Goal: Task Accomplishment & Management: Manage account settings

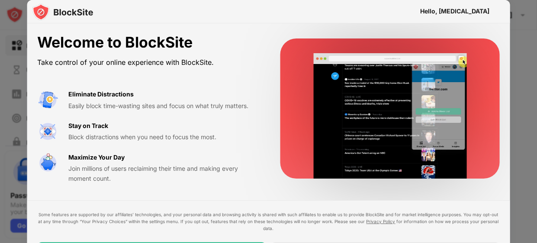
click at [514, 51] on div at bounding box center [268, 121] width 537 height 243
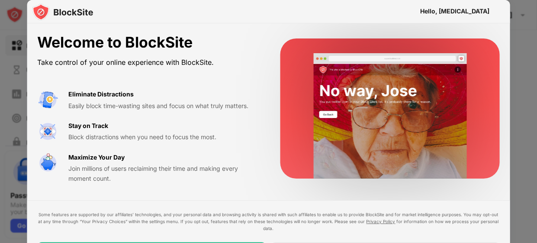
click at [501, 54] on div "Welcome to BlockSite Take control of your online experience with BlockSite. Eli…" at bounding box center [268, 108] width 483 height 170
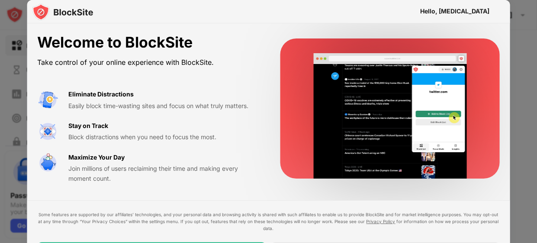
click at [485, 19] on div "Hello, [MEDICAL_DATA]" at bounding box center [454, 11] width 69 height 16
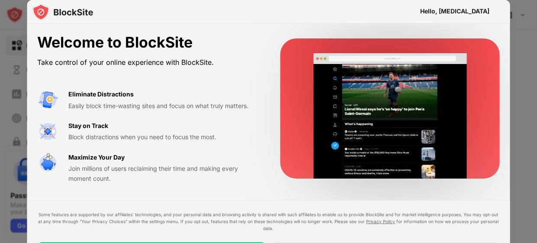
click at [58, 117] on div "Eliminate Distractions Easily block time-wasting sites and focus on what truly …" at bounding box center [148, 136] width 222 height 94
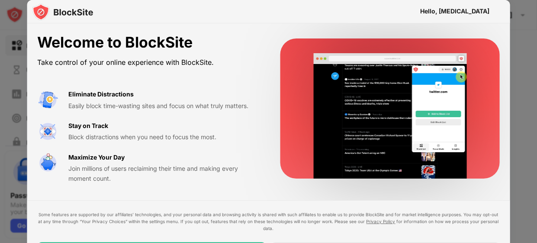
click at [42, 17] on img at bounding box center [62, 11] width 61 height 17
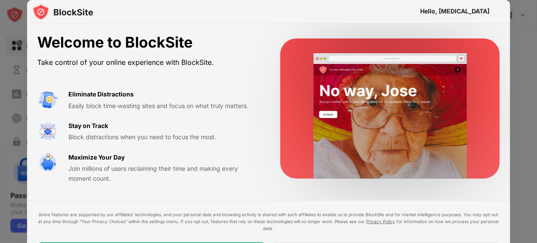
click at [476, 13] on div "Hello, [MEDICAL_DATA]" at bounding box center [454, 11] width 69 height 7
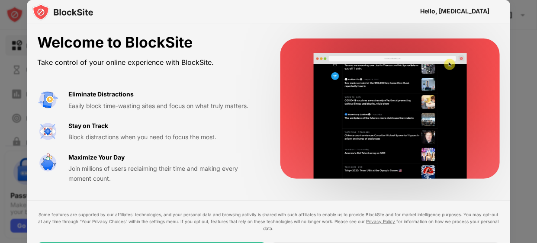
click at [473, 13] on div "Hello, [MEDICAL_DATA]" at bounding box center [454, 11] width 69 height 7
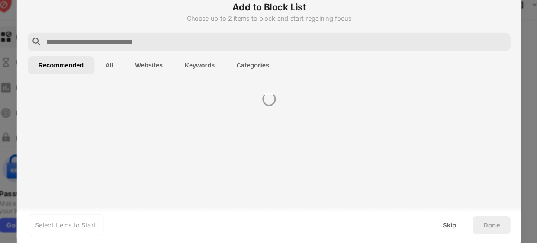
click at [239, 237] on div "Select Items to Start Skip Done" at bounding box center [268, 225] width 483 height 35
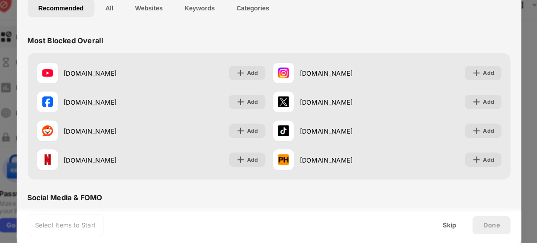
scroll to position [55, 0]
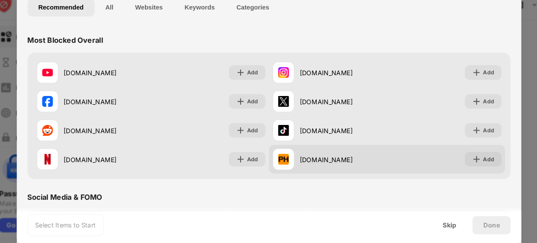
click at [468, 160] on img at bounding box center [467, 162] width 9 height 9
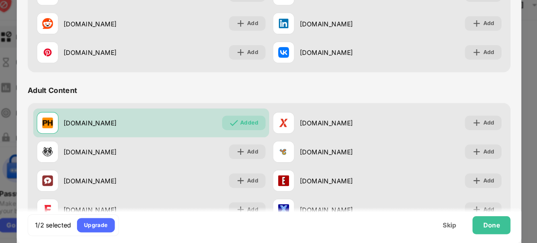
scroll to position [319, 0]
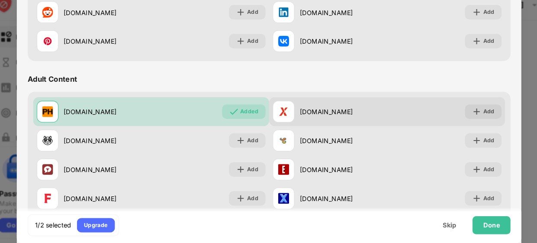
click at [479, 113] on div "Add" at bounding box center [478, 117] width 11 height 9
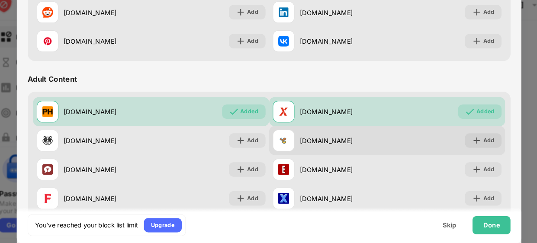
click at [468, 143] on img at bounding box center [467, 145] width 9 height 9
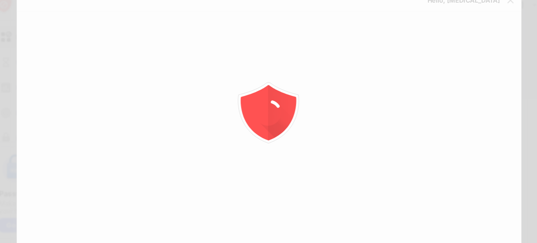
click at [472, 169] on div at bounding box center [268, 121] width 537 height 243
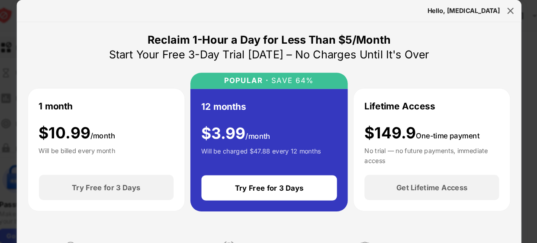
click at [500, 13] on img at bounding box center [499, 10] width 9 height 9
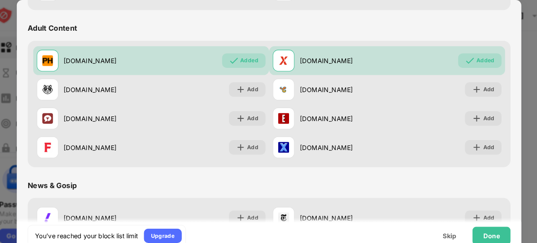
scroll to position [377, 0]
click at [481, 223] on div "Done" at bounding box center [481, 225] width 16 height 7
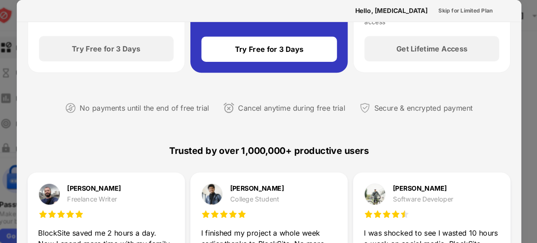
scroll to position [0, 0]
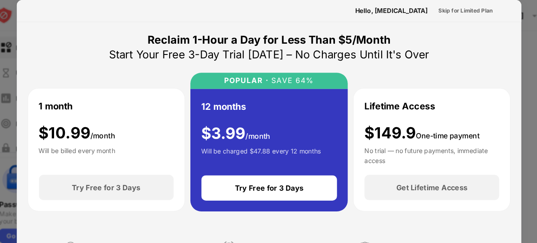
click at [519, 15] on div at bounding box center [268, 121] width 537 height 243
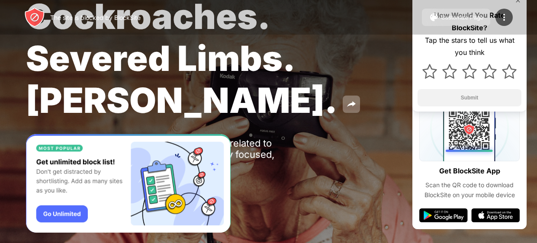
scroll to position [51, 0]
click at [57, 107] on span "Cockroaches. Severed Limbs. John Goodman." at bounding box center [181, 58] width 311 height 126
click at [61, 112] on span "Cockroaches. Severed Limbs. John Goodman." at bounding box center [181, 58] width 311 height 126
click at [58, 111] on span "Cockroaches. Severed Limbs. John Goodman." at bounding box center [181, 58] width 311 height 126
click at [59, 113] on span "Cockroaches. Severed Limbs. John Goodman." at bounding box center [181, 58] width 311 height 126
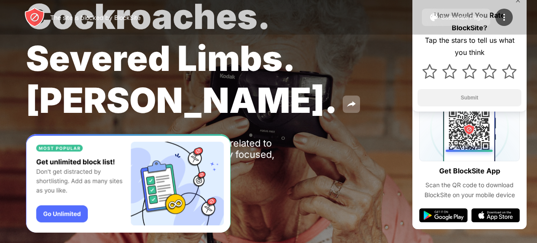
click at [59, 117] on span "Cockroaches. Severed Limbs. John Goodman." at bounding box center [181, 58] width 311 height 126
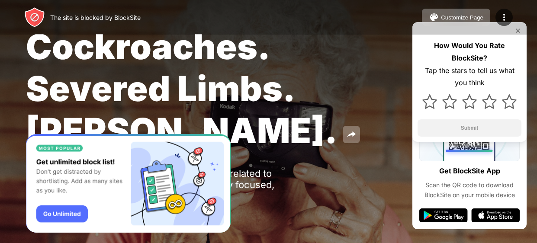
scroll to position [0, 0]
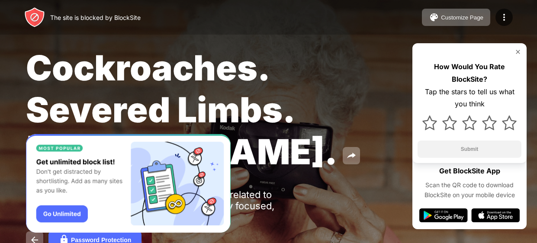
click at [446, 68] on div "How Would You Rate BlockSite?" at bounding box center [469, 73] width 104 height 25
